Goal: Find specific page/section: Find specific page/section

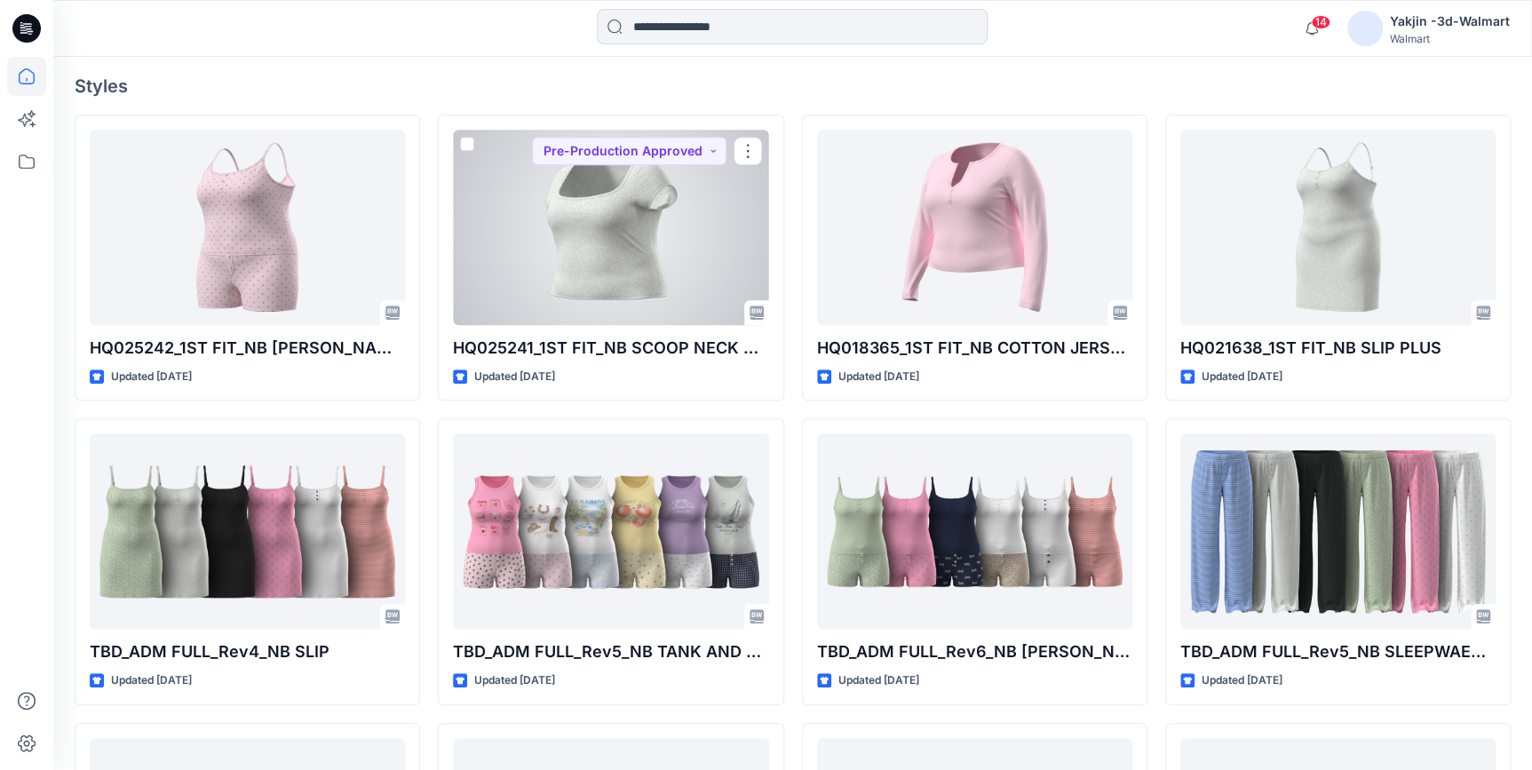
scroll to position [484, 0]
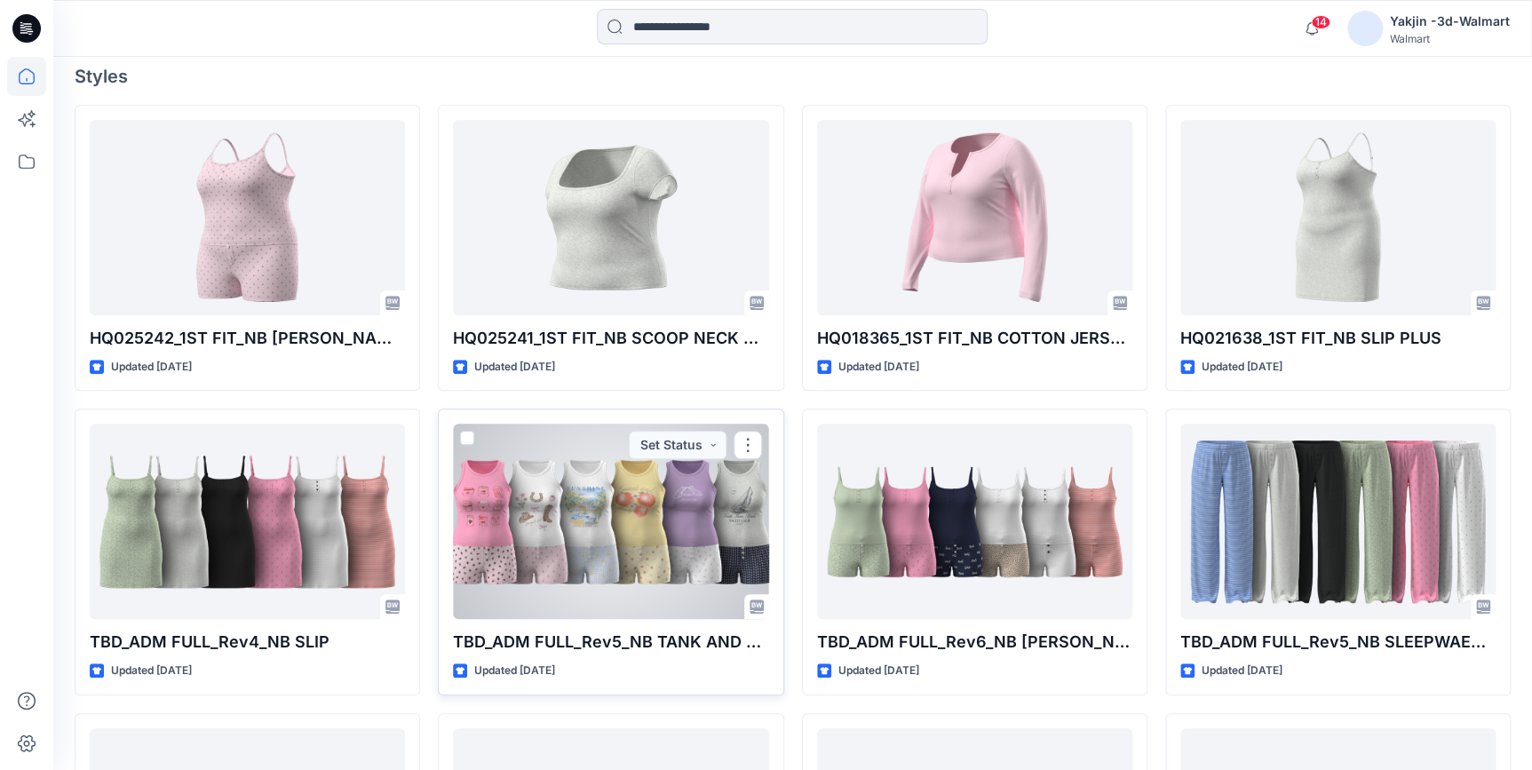
click at [666, 533] on div at bounding box center [610, 521] width 315 height 195
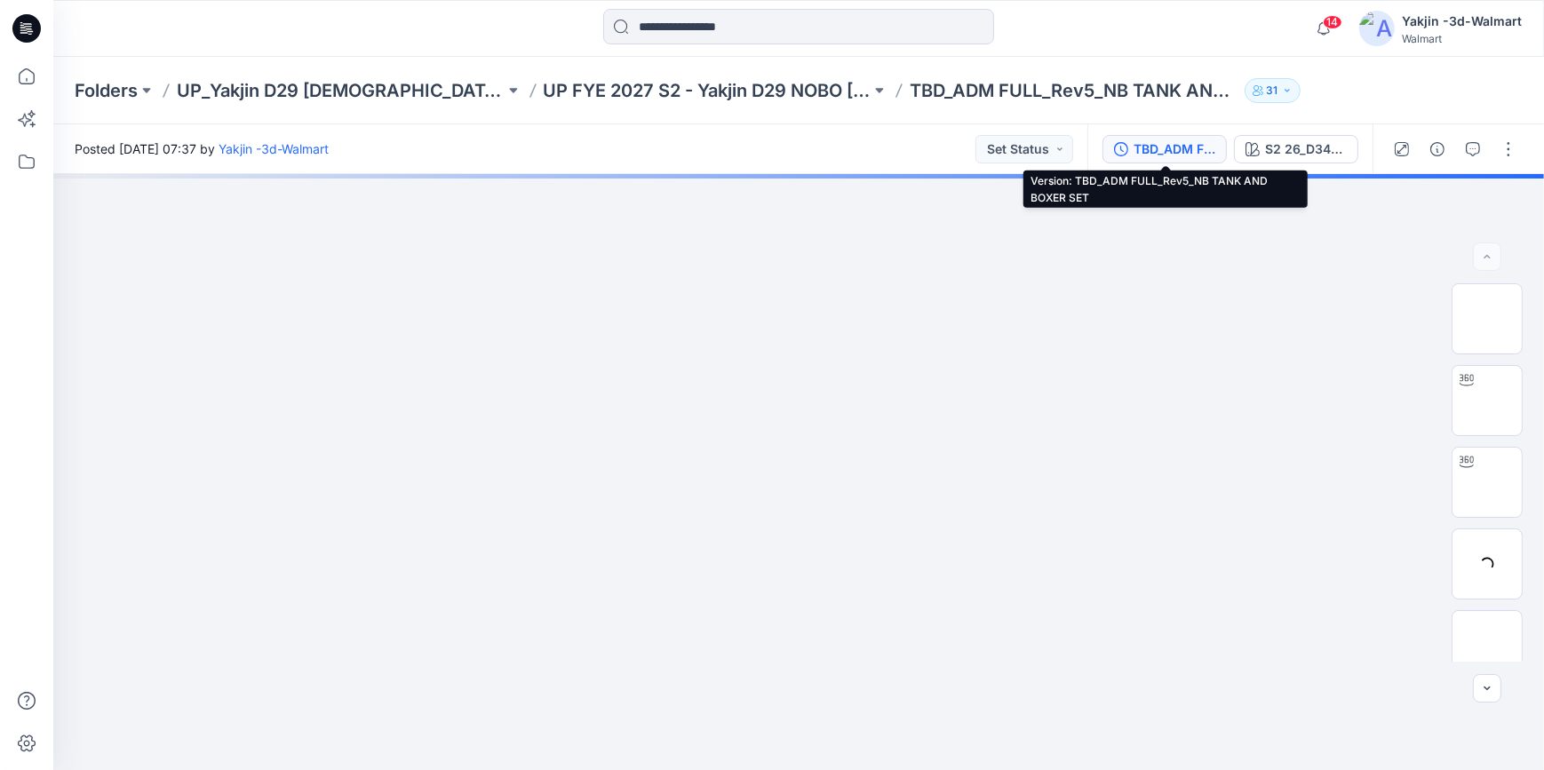
click at [1164, 143] on div "TBD_ADM FULL_Rev5_NB TANK AND BOXER SET" at bounding box center [1174, 149] width 82 height 20
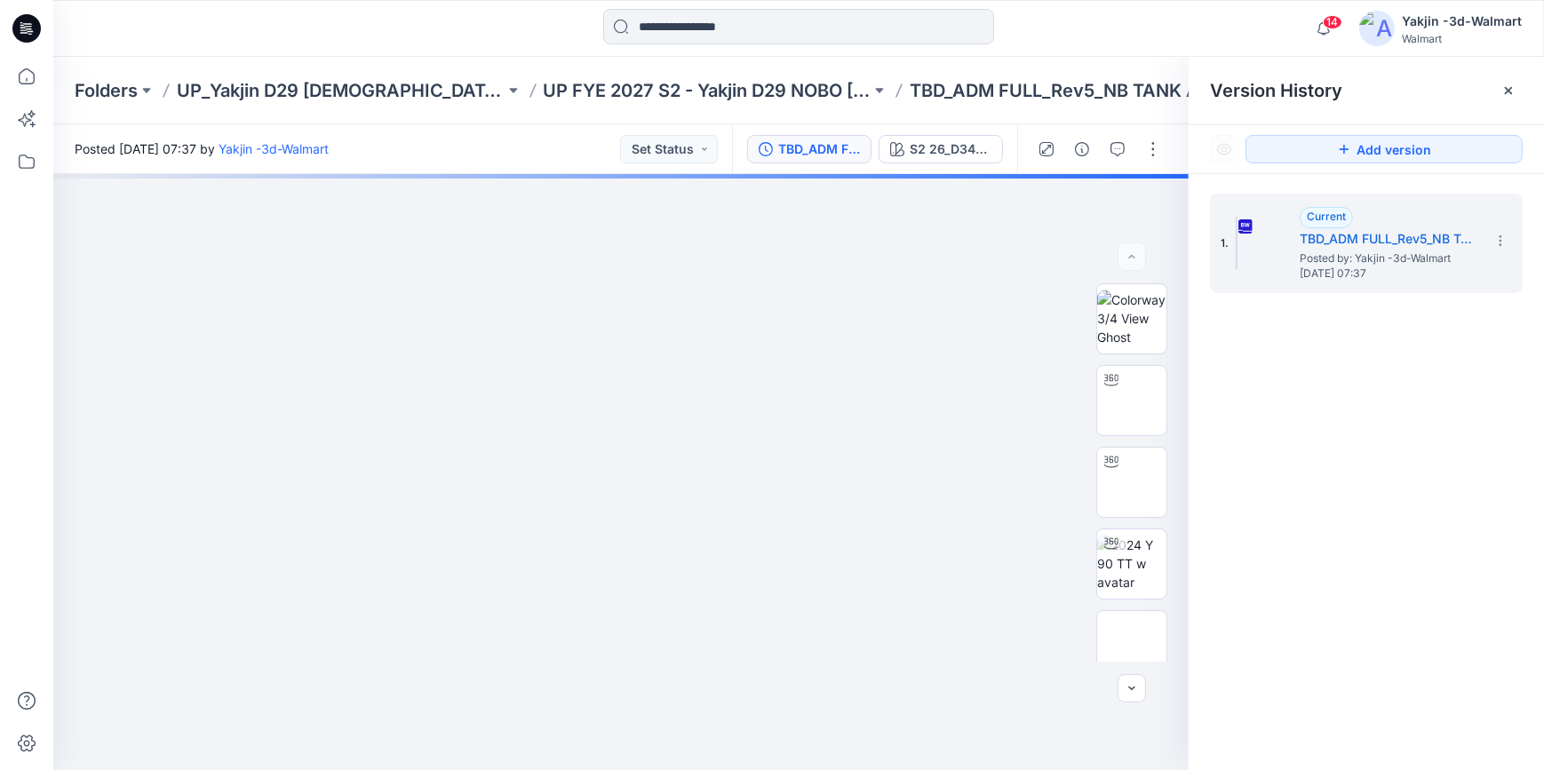
click at [32, 24] on icon at bounding box center [26, 28] width 28 height 28
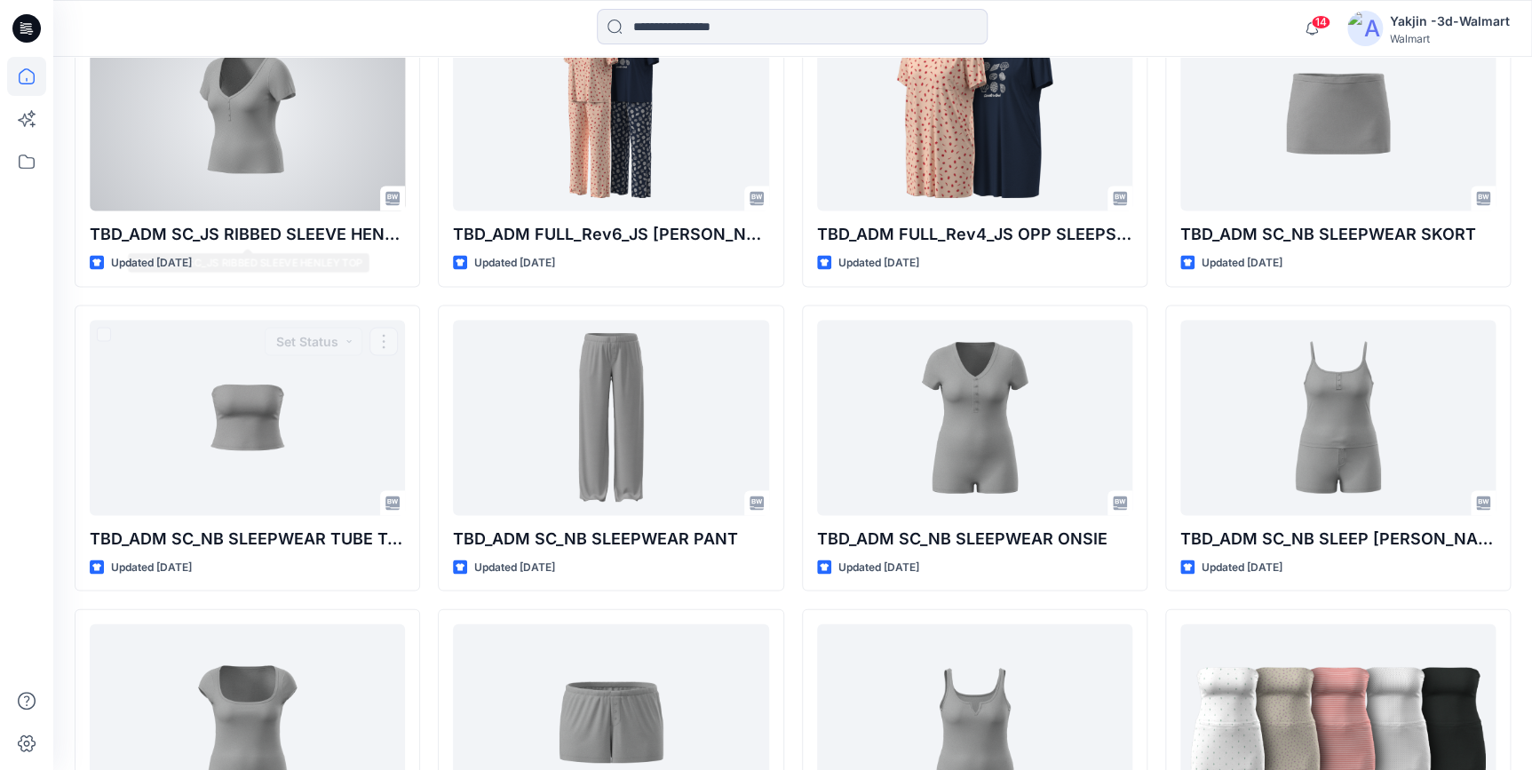
scroll to position [1363, 0]
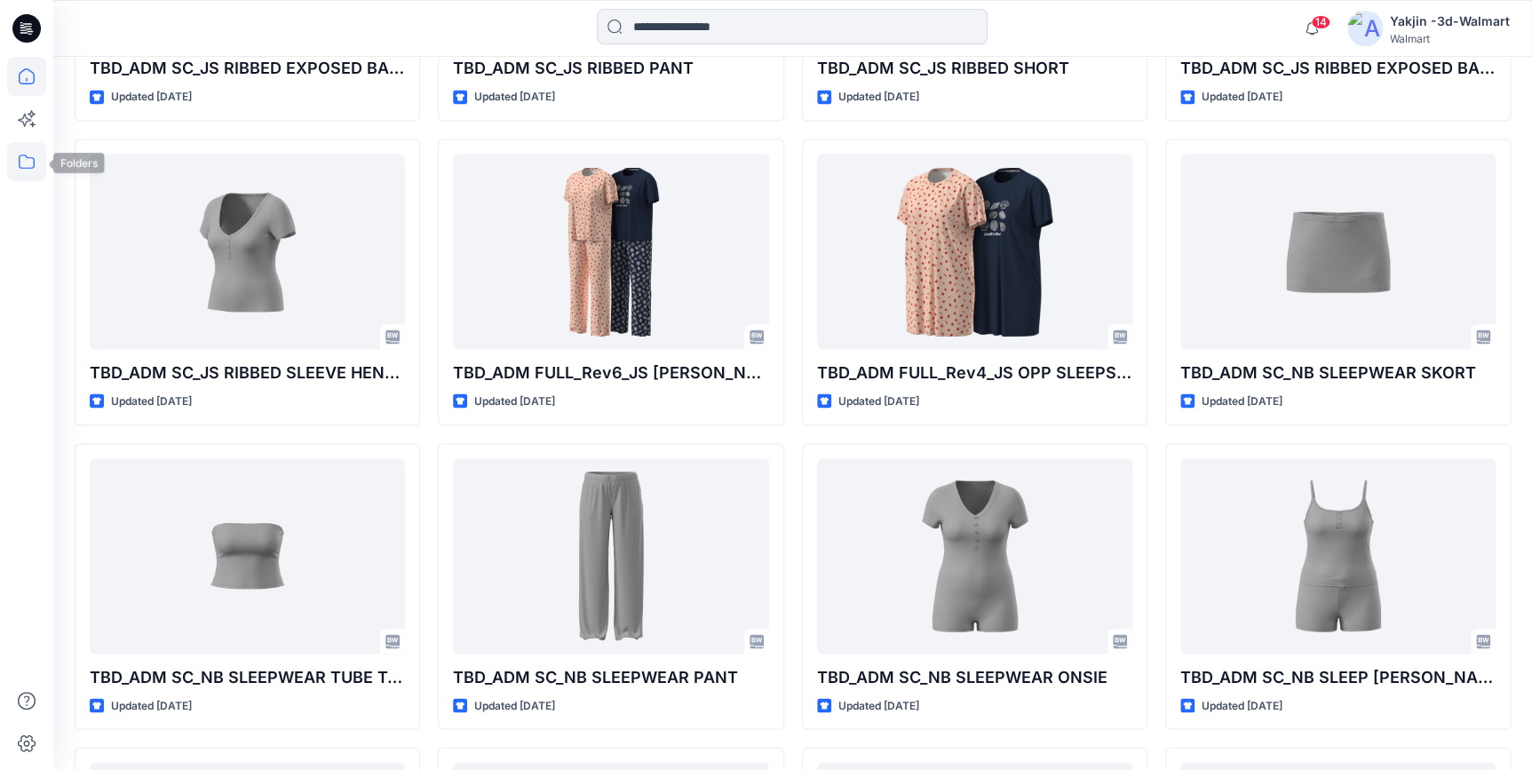
click at [26, 163] on icon at bounding box center [26, 161] width 39 height 39
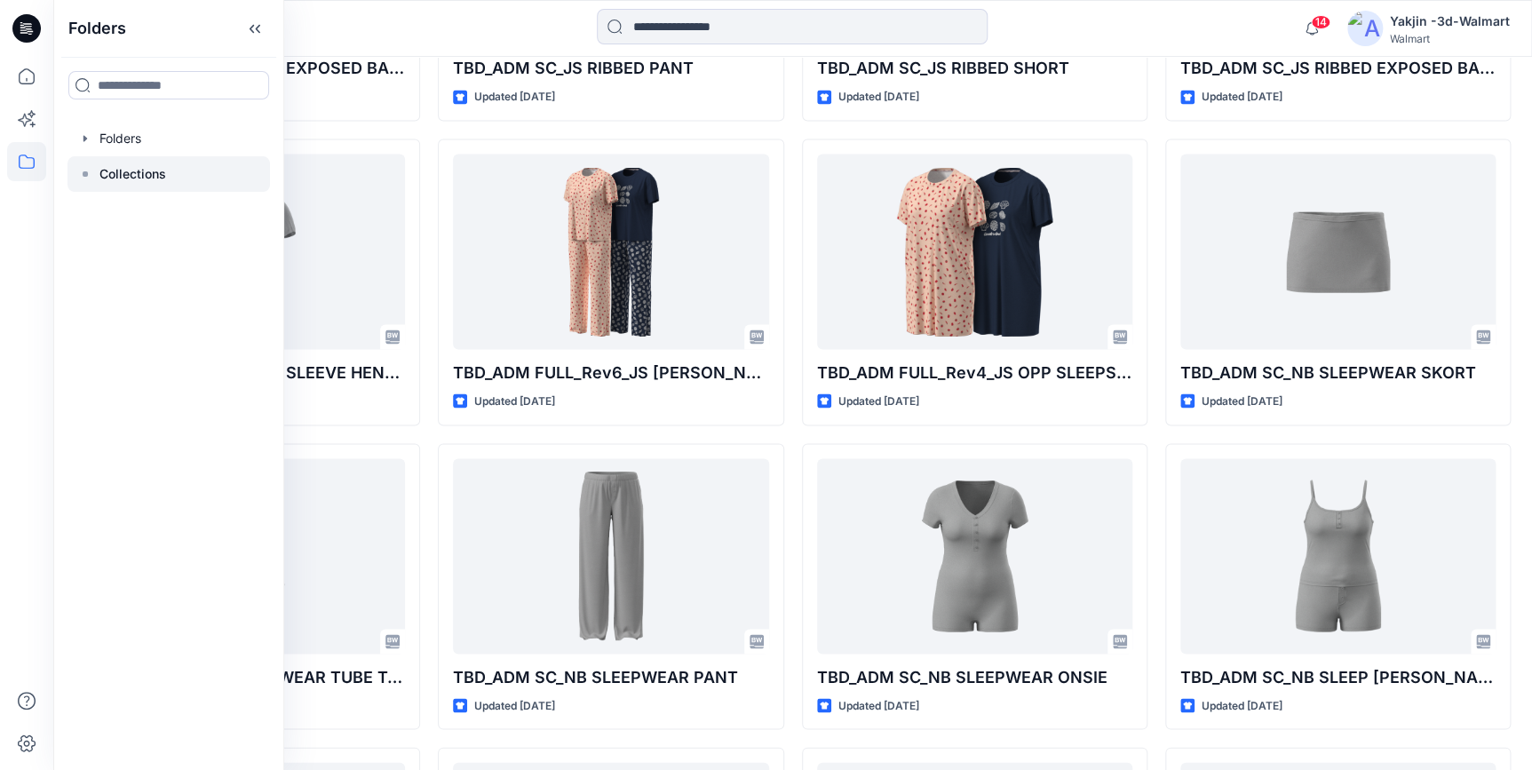
click at [147, 169] on p "Collections" at bounding box center [132, 173] width 67 height 21
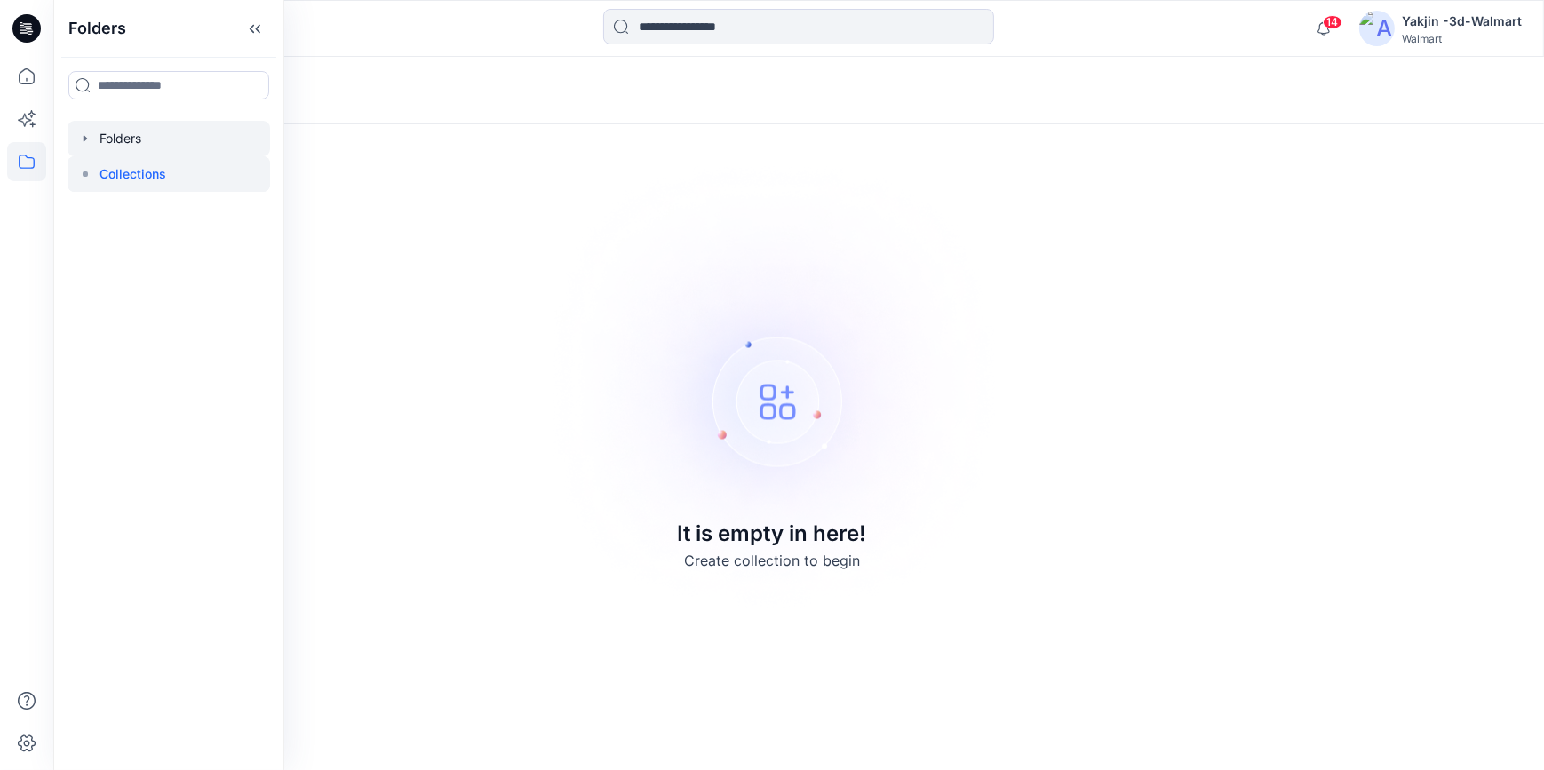
click at [114, 140] on div at bounding box center [169, 139] width 203 height 36
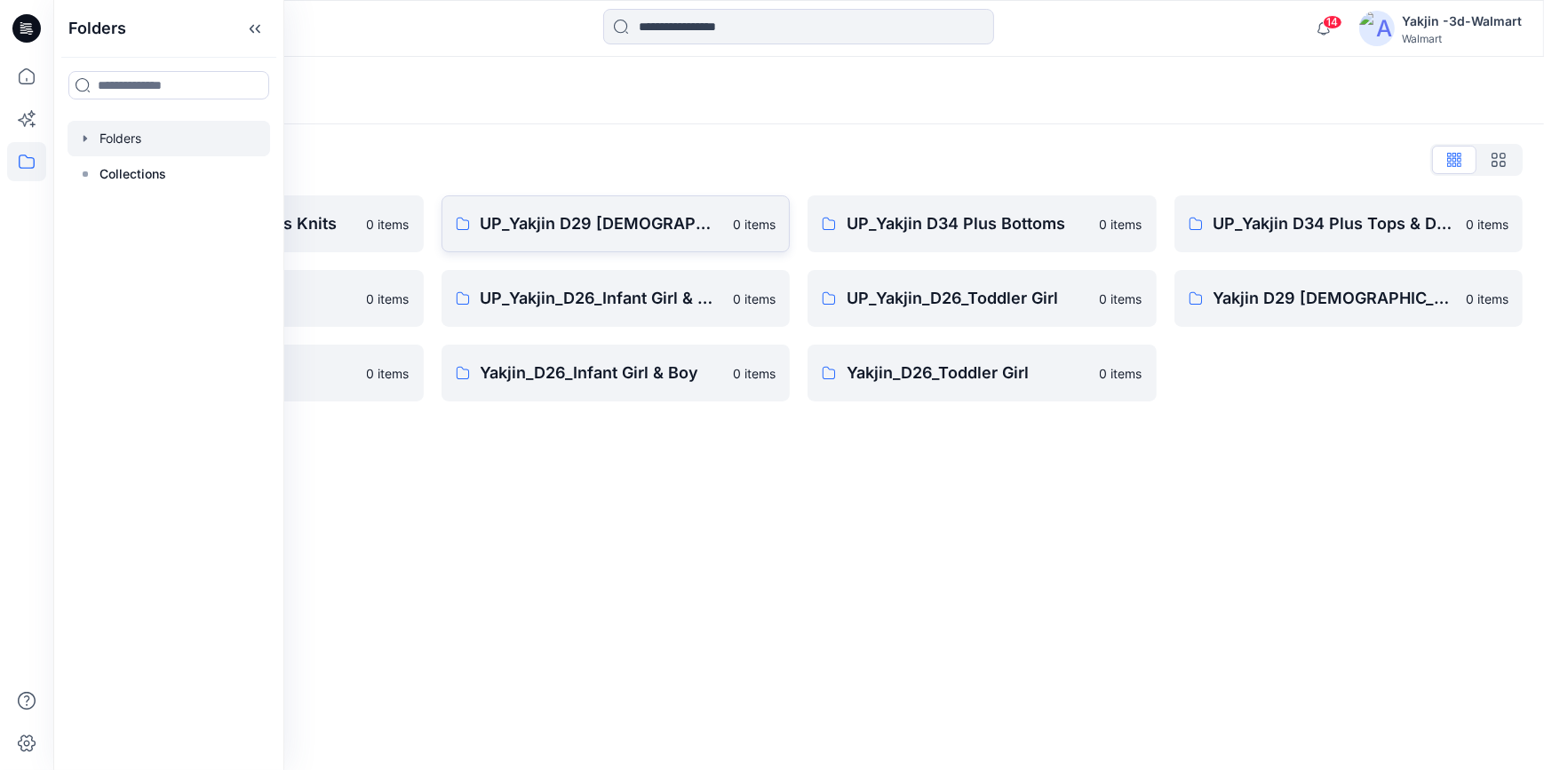
click at [612, 237] on link "UP_Yakjin D29 [DEMOGRAPHIC_DATA] Sleep 0 items" at bounding box center [615, 223] width 349 height 57
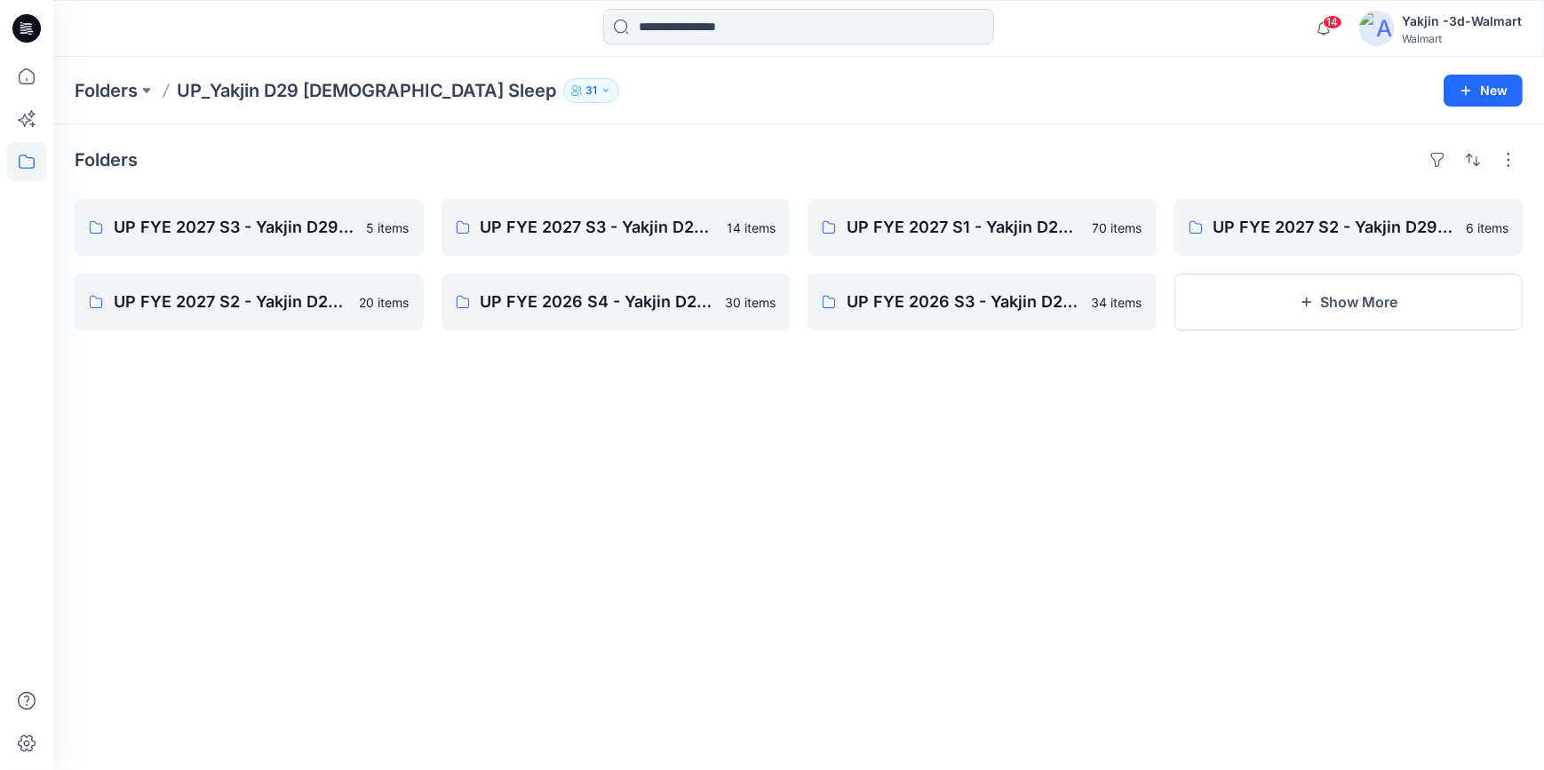
click at [772, 491] on div "Folders UP FYE 2027 S3 - Yakjin D29 JOYSPUN [DEMOGRAPHIC_DATA] Sleepwear 5 item…" at bounding box center [798, 447] width 1490 height 646
click at [869, 599] on div "Folders UP FYE 2027 S3 - Yakjin D29 JOYSPUN [DEMOGRAPHIC_DATA] Sleepwear 5 item…" at bounding box center [798, 447] width 1490 height 646
click at [1261, 565] on div "Folders UP FYE 2027 S3 - Yakjin D29 JOYSPUN [DEMOGRAPHIC_DATA] Sleepwear 5 item…" at bounding box center [798, 447] width 1490 height 646
click at [218, 299] on p "UP FYE 2027 S2 - Yakjin D29 NOBO [DEMOGRAPHIC_DATA] Sleepwear" at bounding box center [247, 302] width 267 height 25
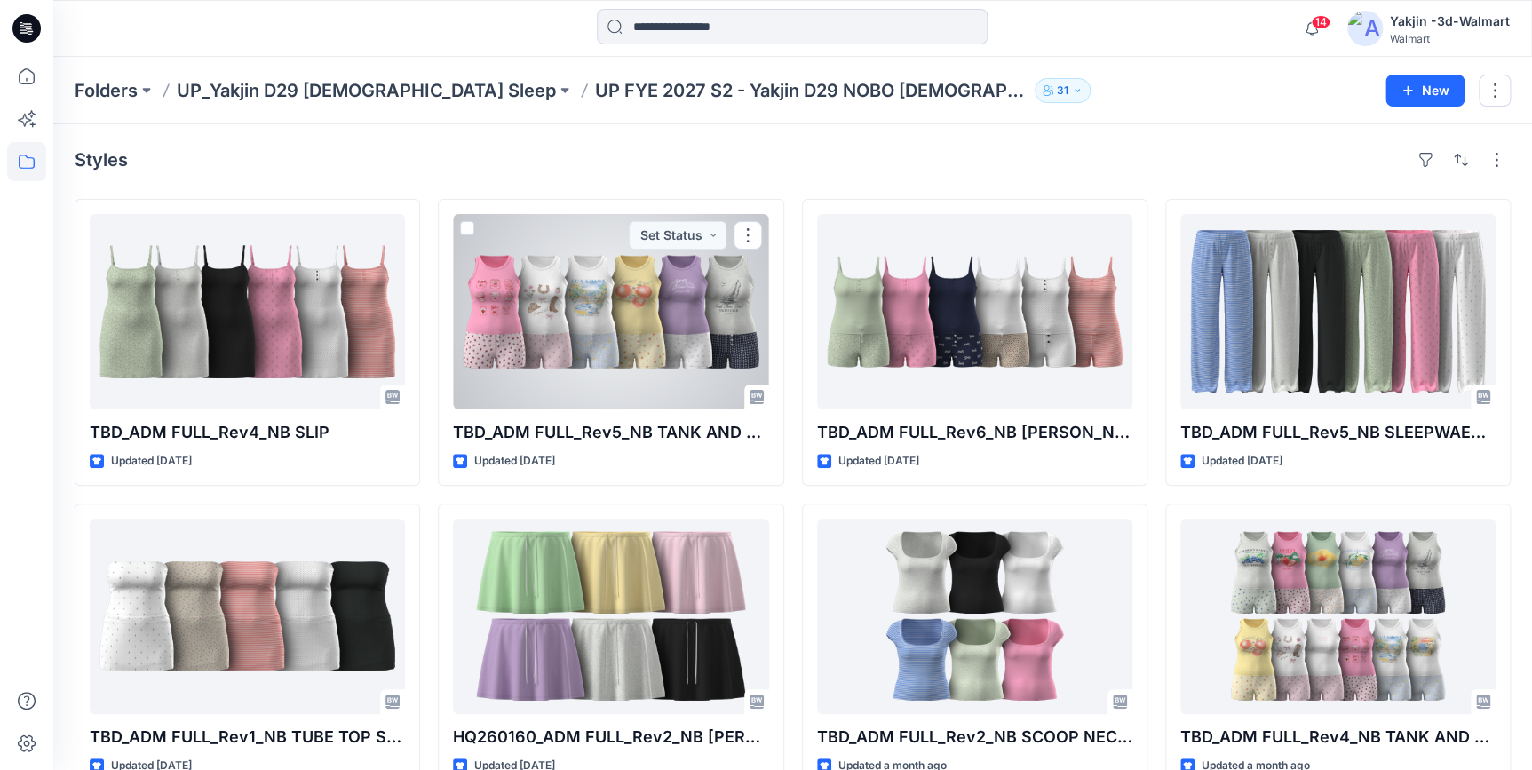
drag, startPoint x: 676, startPoint y: 338, endPoint x: 883, endPoint y: 477, distance: 249.1
click at [676, 338] on div at bounding box center [610, 311] width 315 height 195
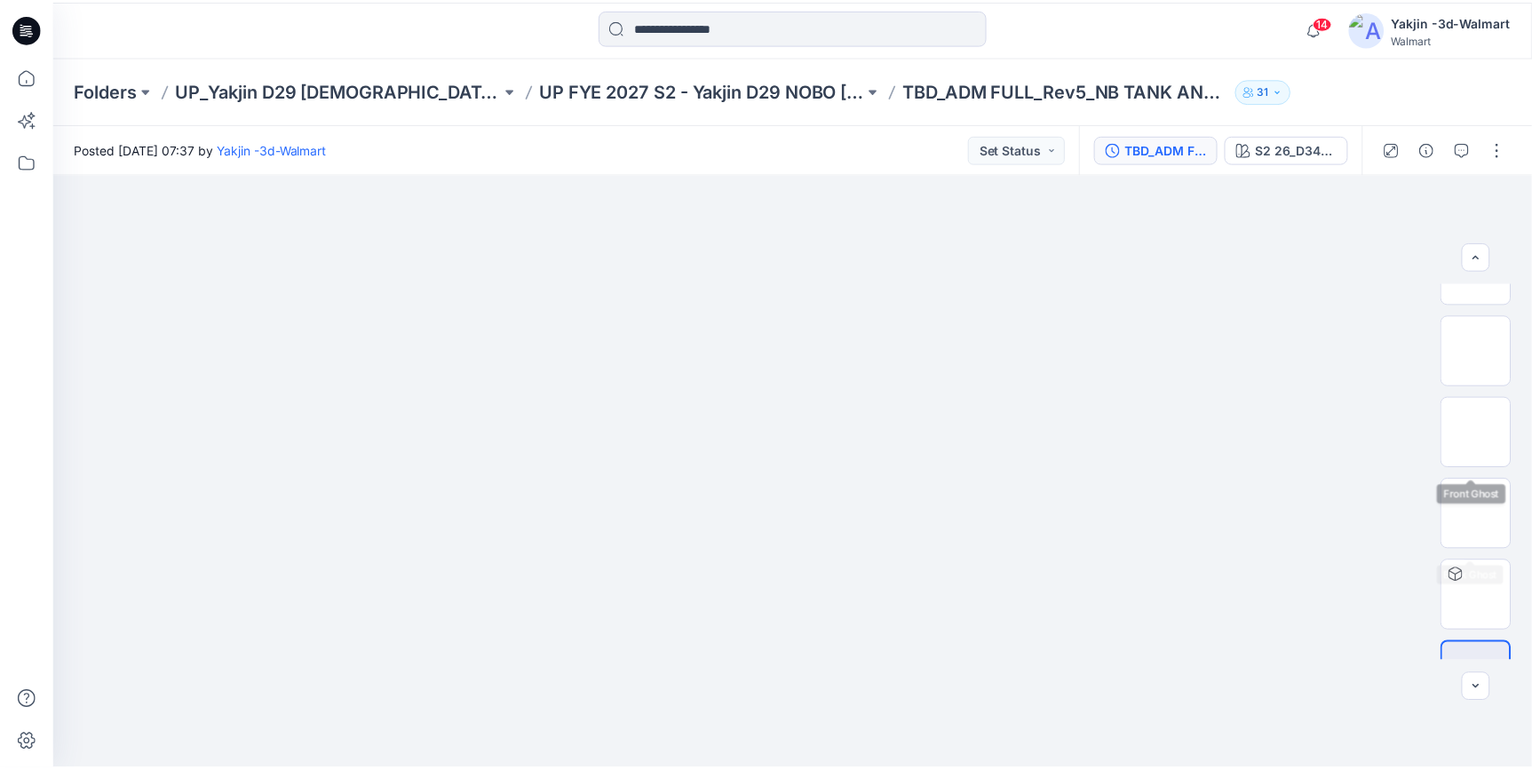
scroll to position [403, 0]
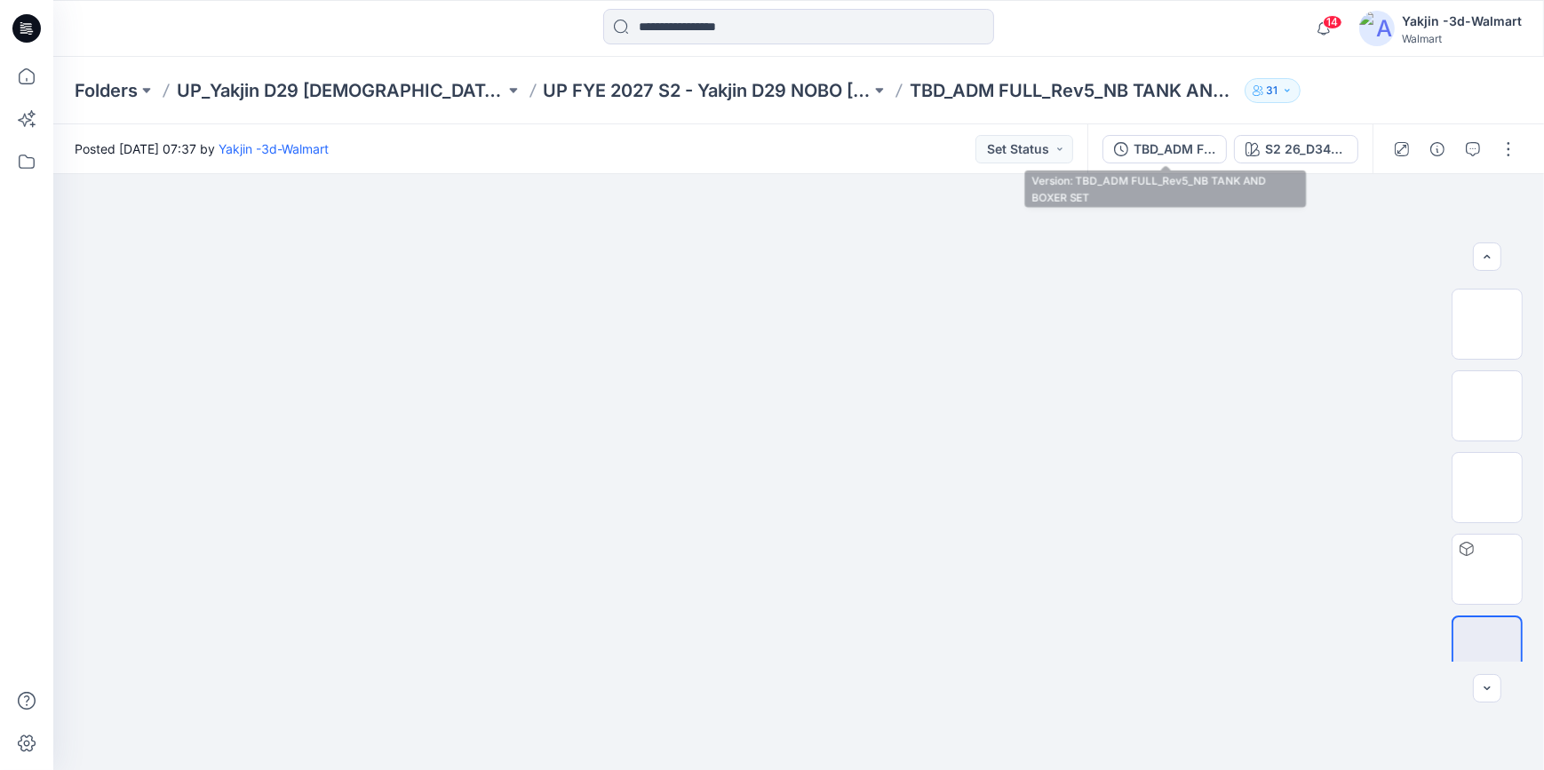
drag, startPoint x: 1193, startPoint y: 154, endPoint x: 1239, endPoint y: 160, distance: 46.6
click at [1193, 154] on div "TBD_ADM FULL_Rev5_NB TANK AND BOXER SET" at bounding box center [1174, 149] width 82 height 20
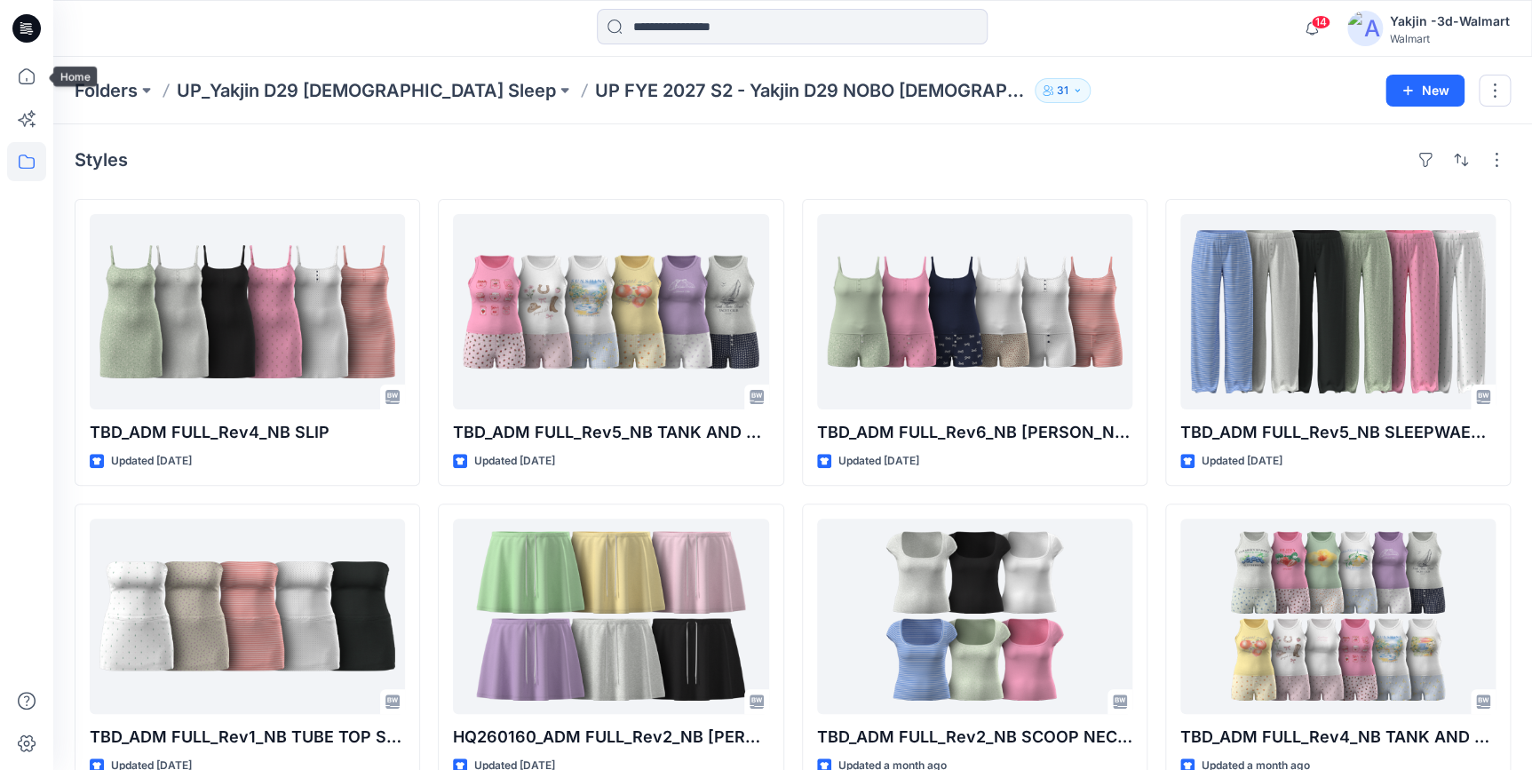
drag, startPoint x: 24, startPoint y: 36, endPoint x: 40, endPoint y: 52, distance: 22.6
click at [24, 36] on icon at bounding box center [26, 28] width 28 height 28
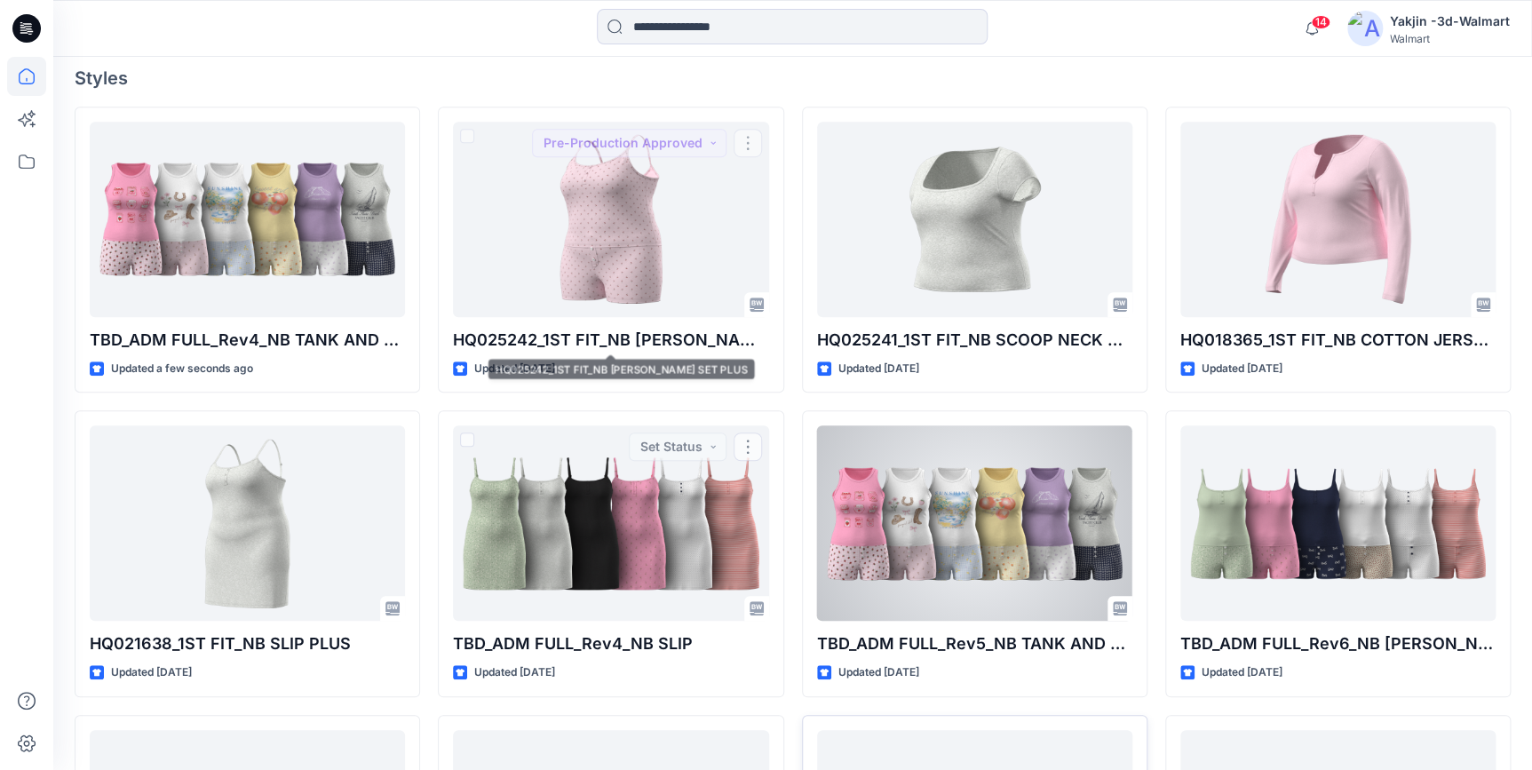
scroll to position [484, 0]
